Goal: Entertainment & Leisure: Consume media (video, audio)

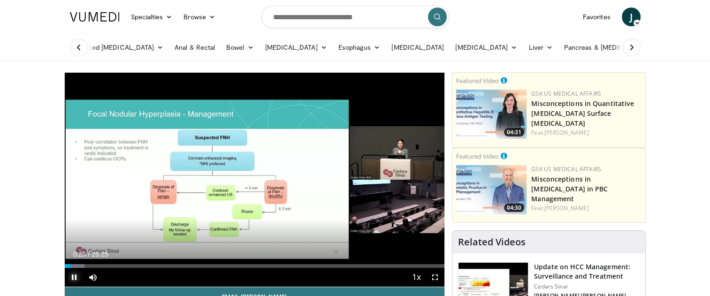
click at [76, 277] on span "Video Player" at bounding box center [74, 277] width 19 height 19
